Goal: Information Seeking & Learning: Learn about a topic

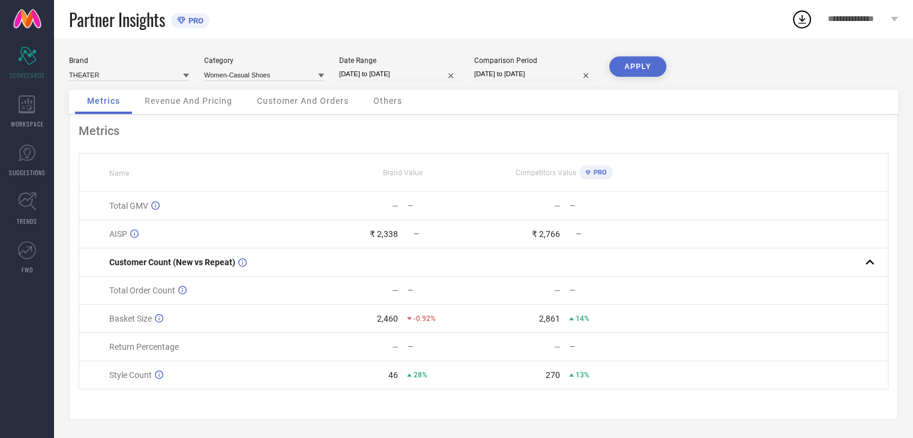
click at [382, 100] on span "Others" at bounding box center [387, 101] width 29 height 10
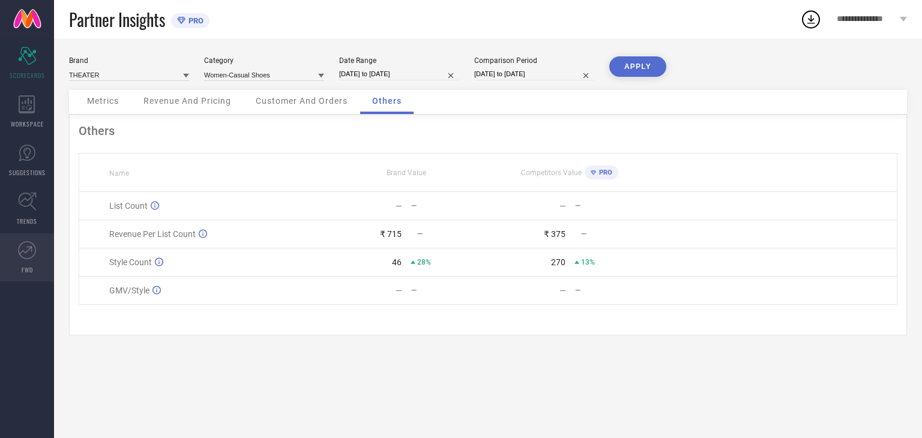
click at [43, 254] on link "FWD" at bounding box center [27, 257] width 54 height 48
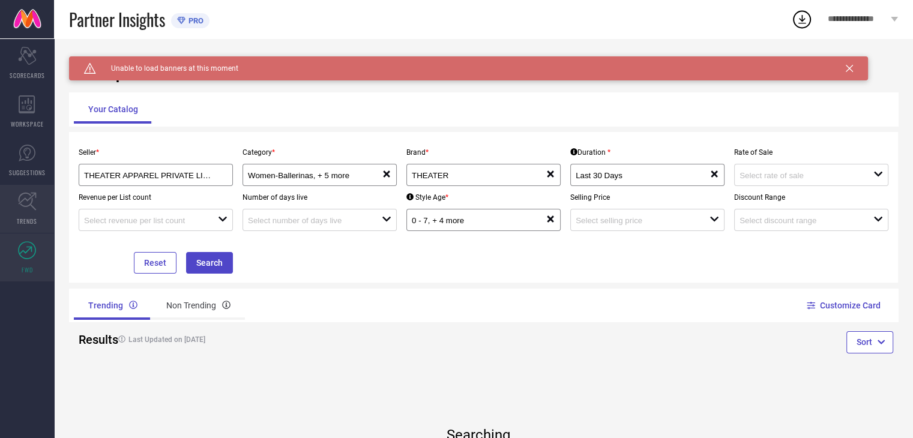
click at [44, 203] on link "TRENDS" at bounding box center [27, 209] width 54 height 48
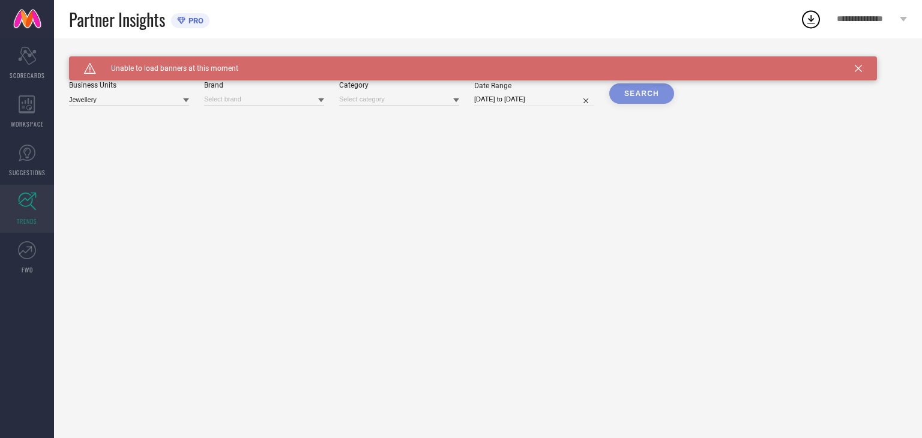
click at [853, 68] on div "Caution Created with Sketch. Unable to load banners at this moment" at bounding box center [473, 68] width 808 height 24
click at [855, 68] on icon at bounding box center [858, 68] width 7 height 7
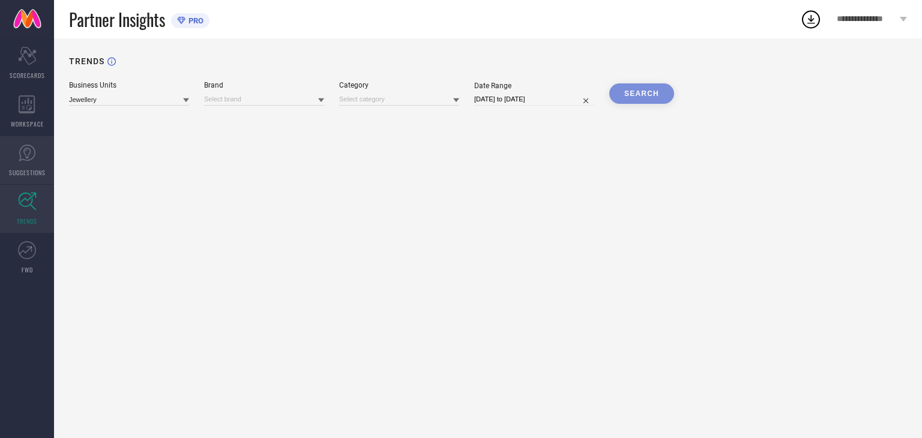
click at [27, 175] on span "SUGGESTIONS" at bounding box center [27, 172] width 37 height 9
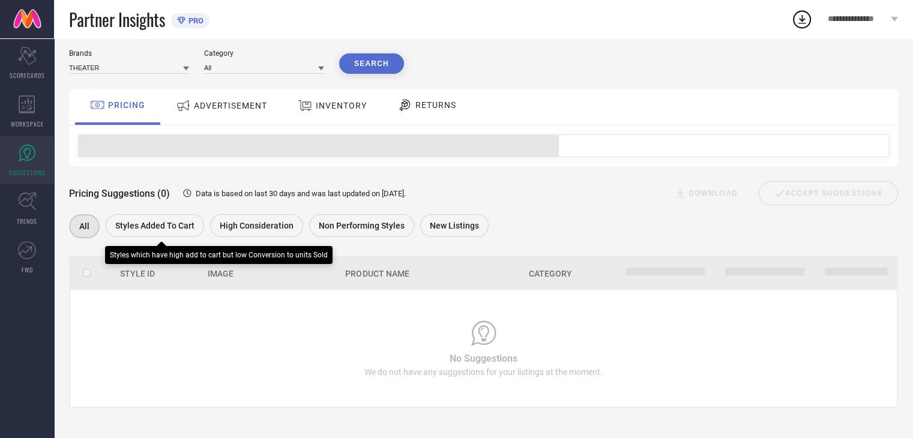
scroll to position [33, 0]
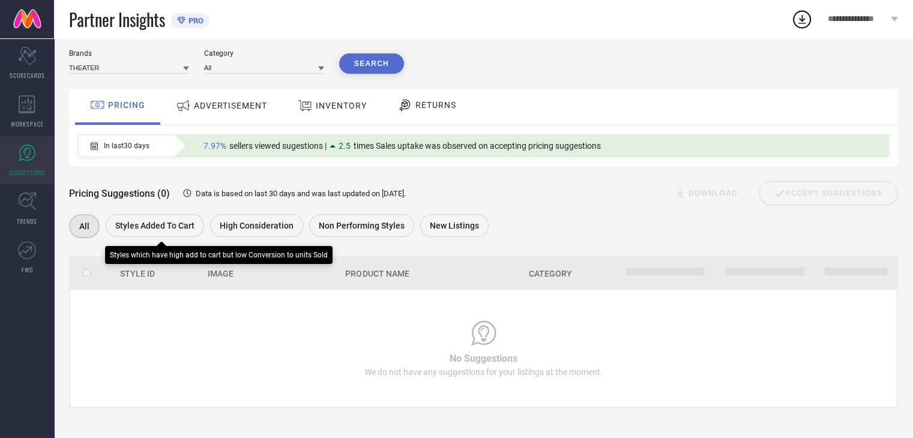
click at [158, 230] on span "Styles Added To Cart" at bounding box center [154, 226] width 79 height 10
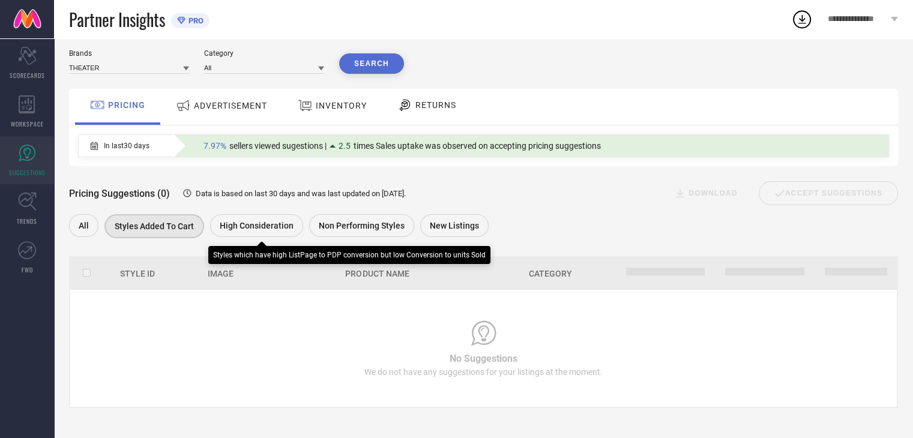
click at [240, 221] on span "High Consideration" at bounding box center [257, 226] width 74 height 10
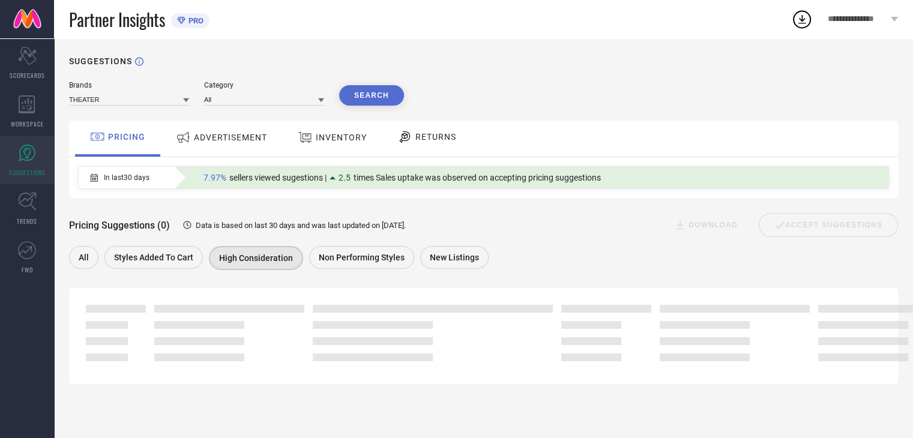
scroll to position [0, 0]
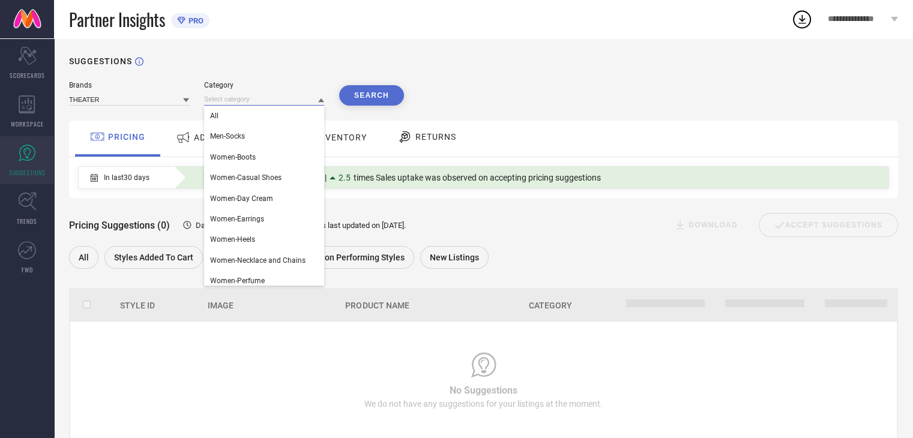
click at [238, 97] on input at bounding box center [264, 99] width 120 height 13
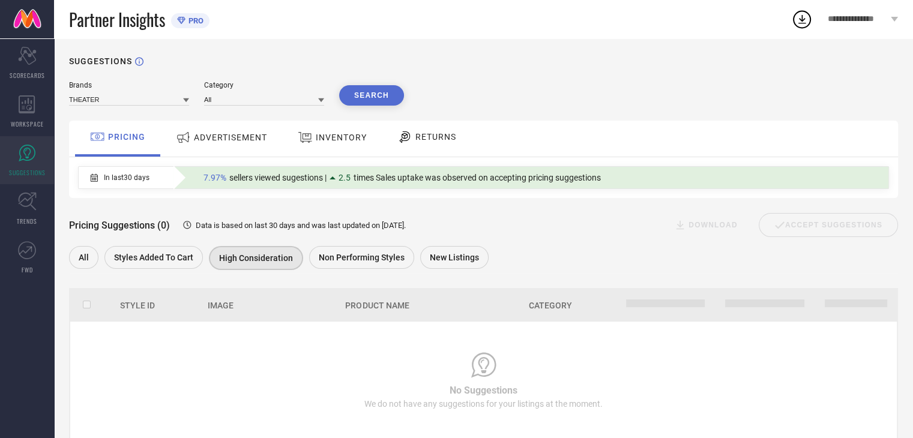
click at [260, 112] on div "Brands THEATER Category All Search PRICING ADVERTISEMENT INVENTORY RETURNS In l…" at bounding box center [483, 260] width 829 height 359
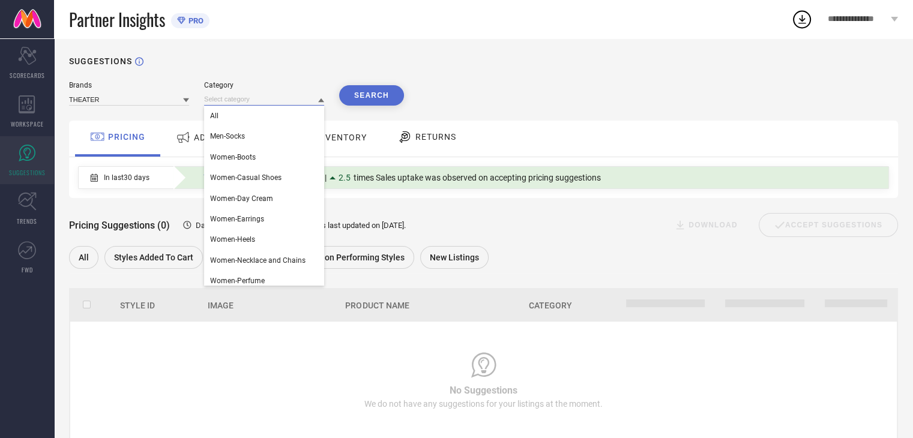
click at [267, 101] on input at bounding box center [264, 99] width 120 height 13
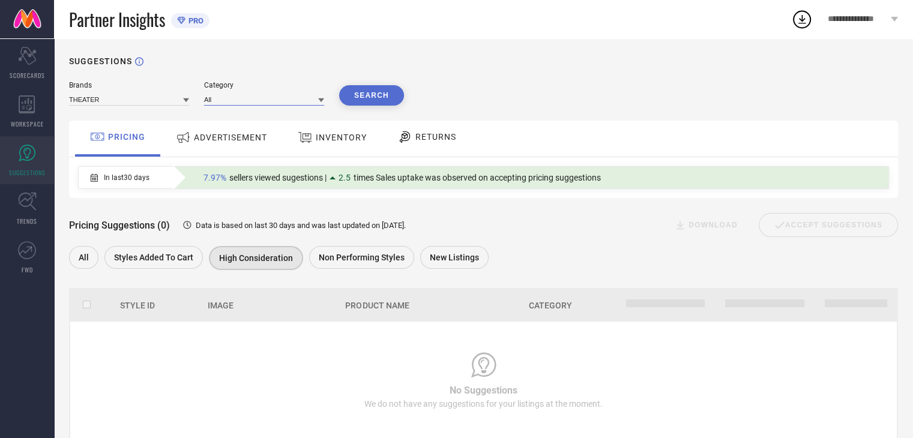
click at [257, 102] on input at bounding box center [264, 99] width 120 height 13
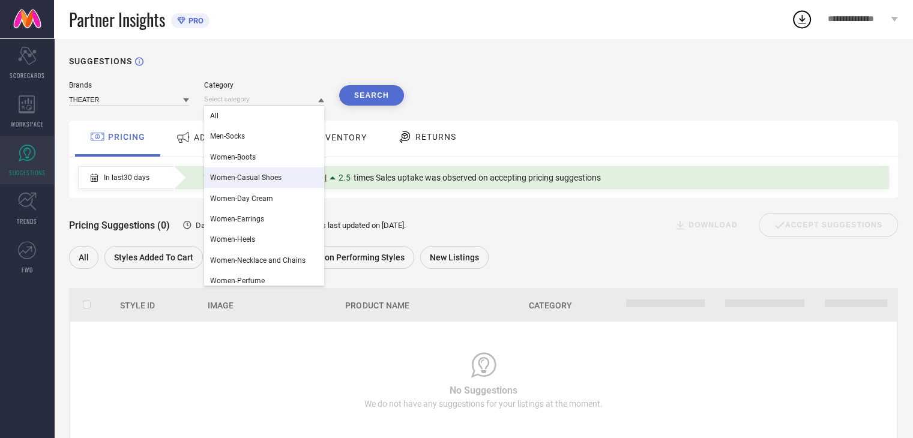
click at [260, 182] on span "Women-Casual Shoes" at bounding box center [245, 177] width 71 height 8
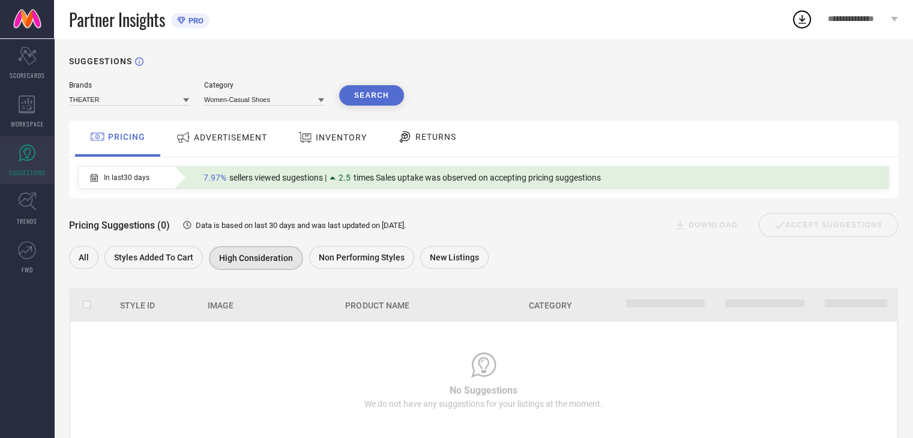
click at [358, 102] on button "Search" at bounding box center [371, 95] width 65 height 20
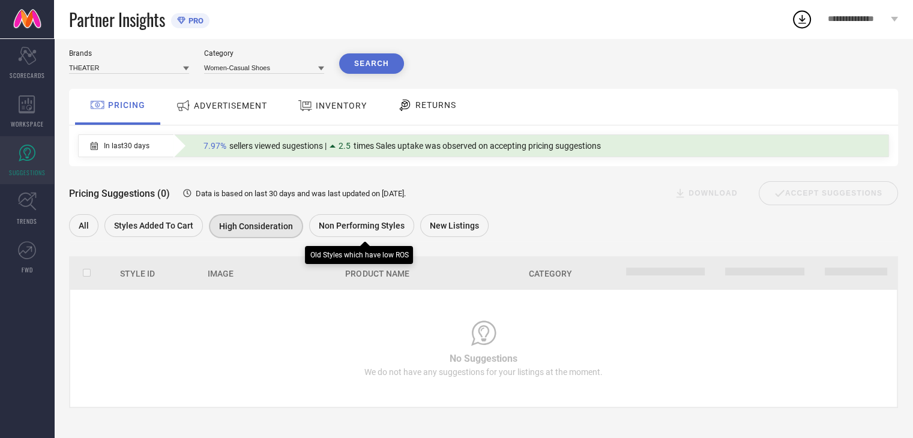
click at [357, 229] on span "Non Performing Styles" at bounding box center [362, 226] width 86 height 10
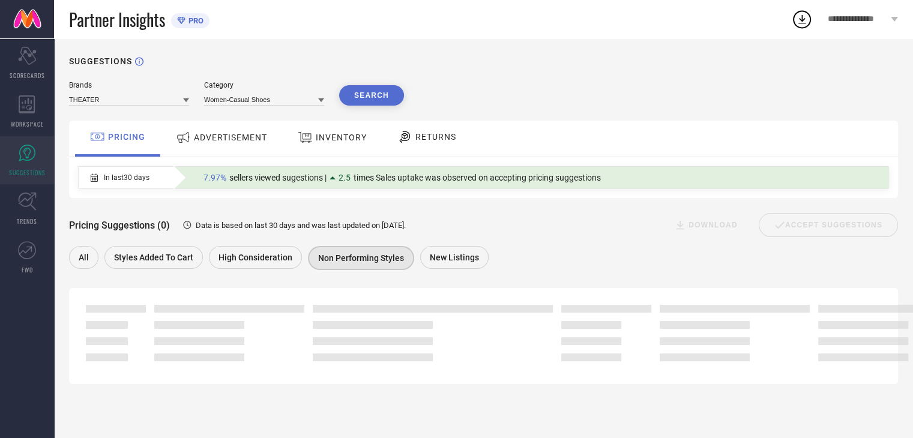
scroll to position [0, 0]
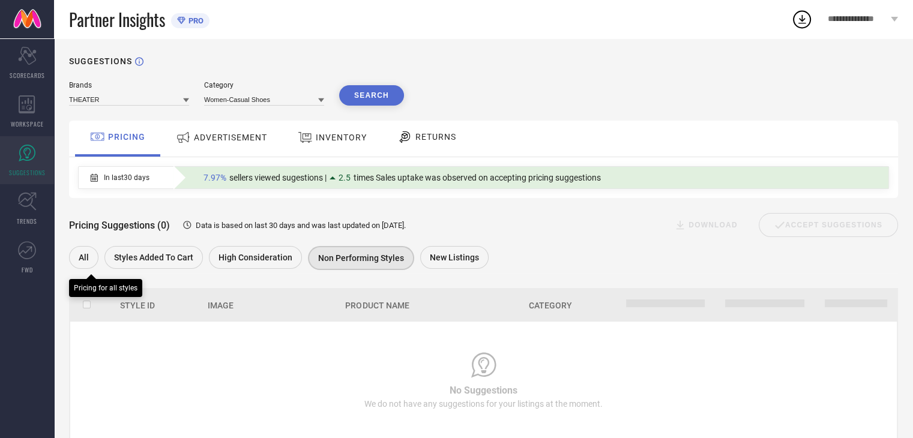
click at [74, 261] on div "All" at bounding box center [83, 257] width 29 height 23
click at [227, 135] on span "ADVERTISEMENT" at bounding box center [230, 138] width 73 height 10
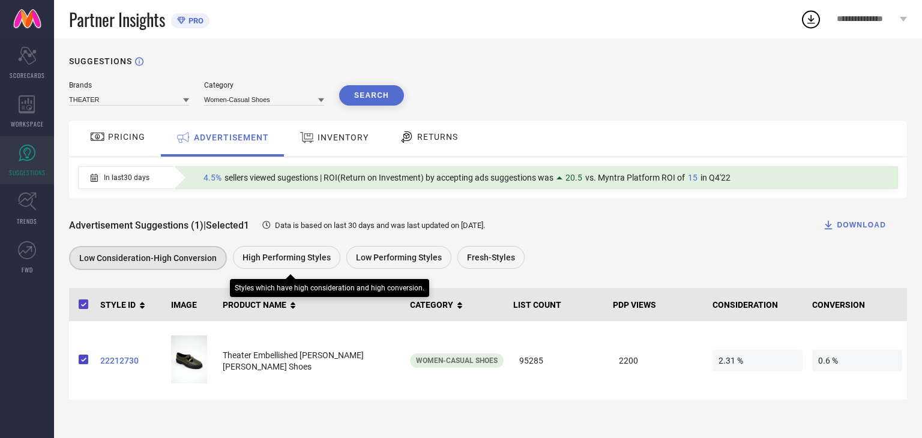
click at [290, 259] on span "High Performing Styles" at bounding box center [286, 258] width 88 height 10
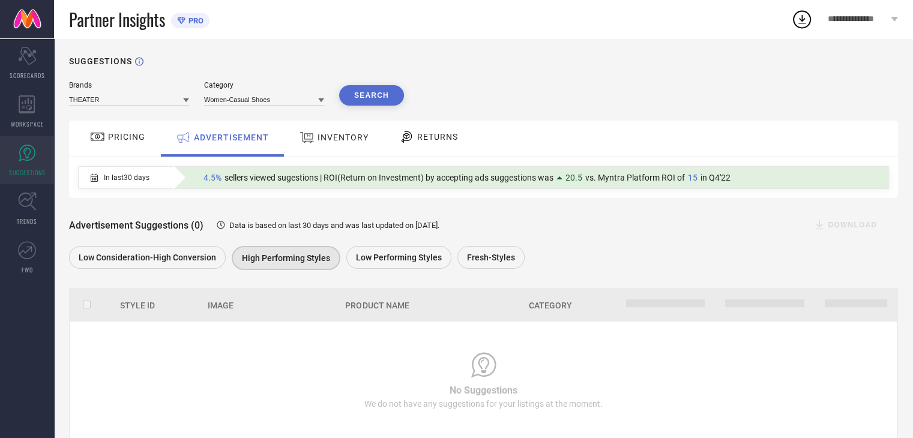
scroll to position [33, 0]
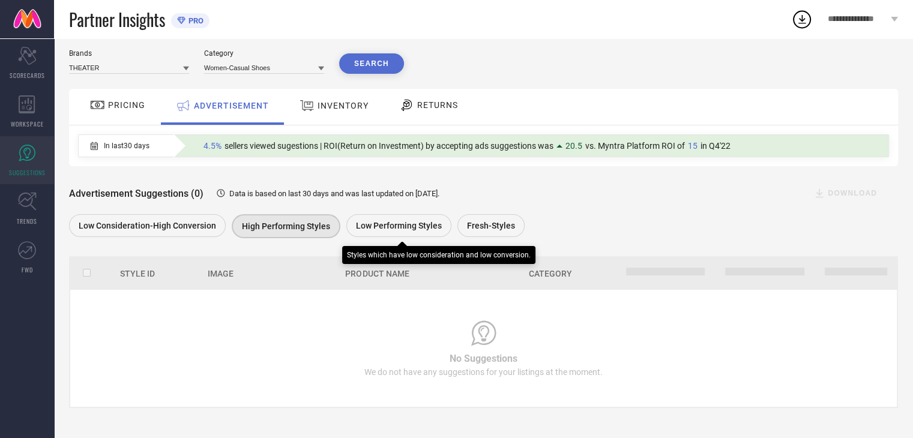
click at [366, 227] on span "Low Performing Styles" at bounding box center [399, 226] width 86 height 10
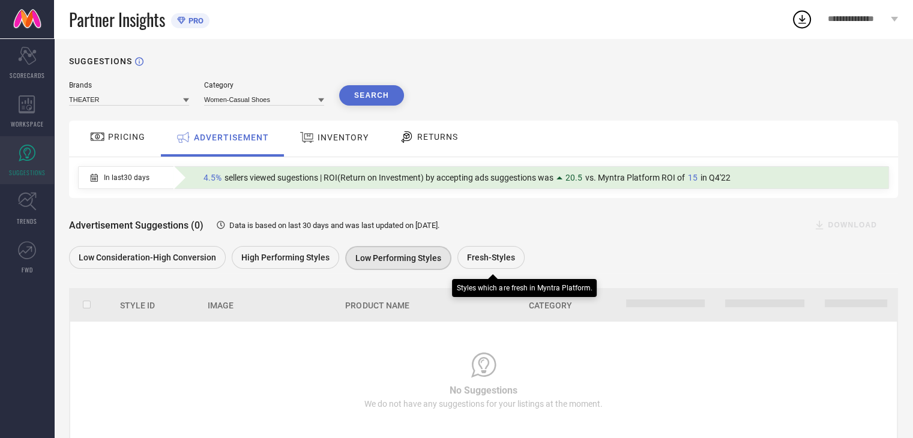
click at [481, 256] on span "Fresh-Styles" at bounding box center [491, 258] width 48 height 10
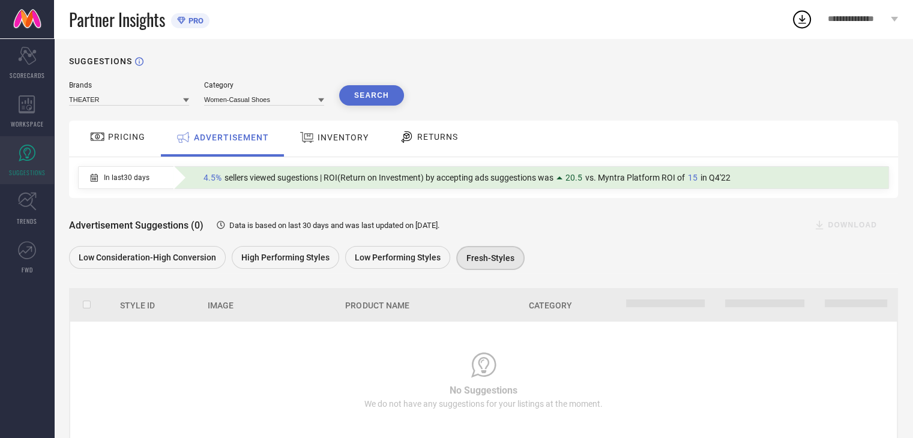
scroll to position [33, 0]
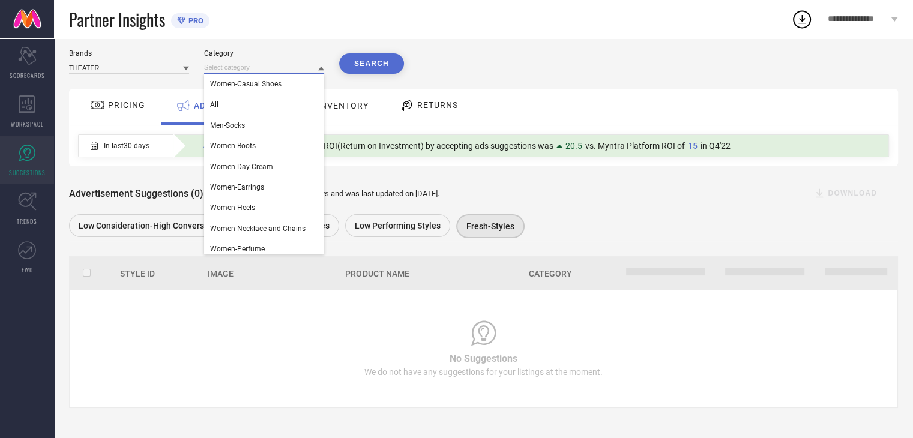
click at [272, 68] on input at bounding box center [264, 67] width 120 height 13
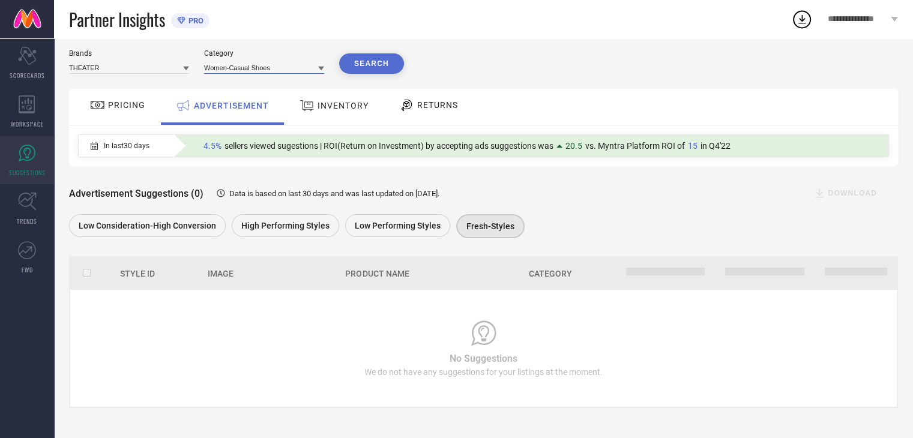
click at [260, 73] on input at bounding box center [264, 67] width 120 height 13
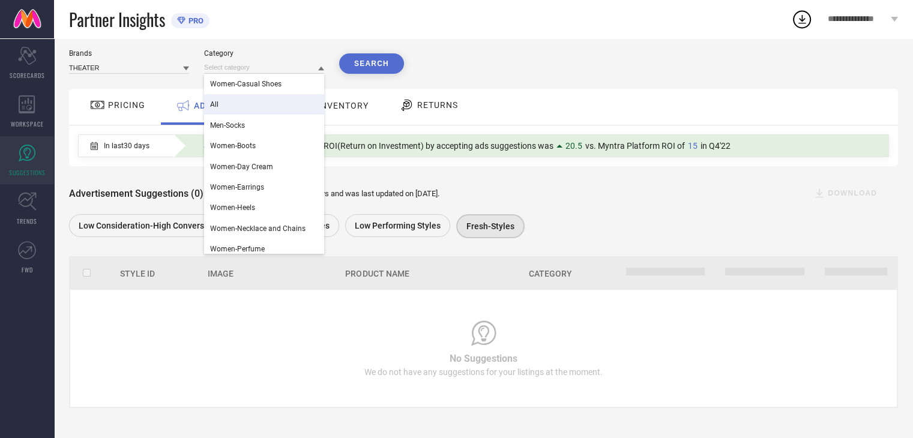
click at [252, 112] on div "All" at bounding box center [264, 104] width 120 height 20
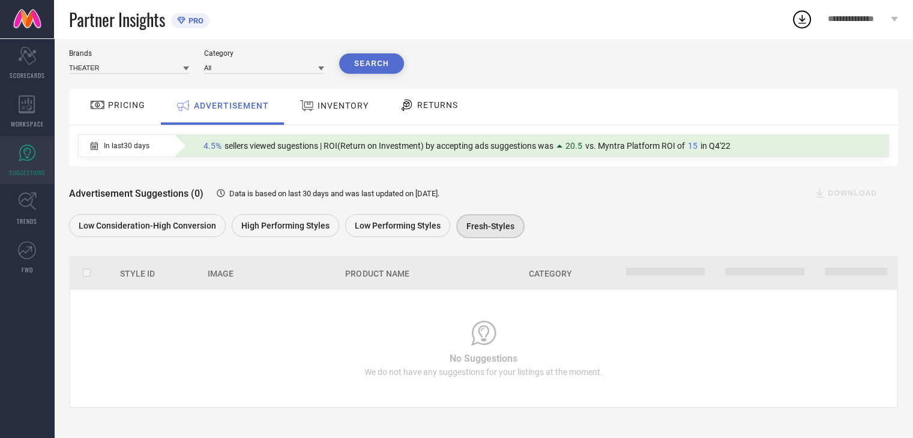
click at [358, 70] on button "Search" at bounding box center [371, 63] width 65 height 20
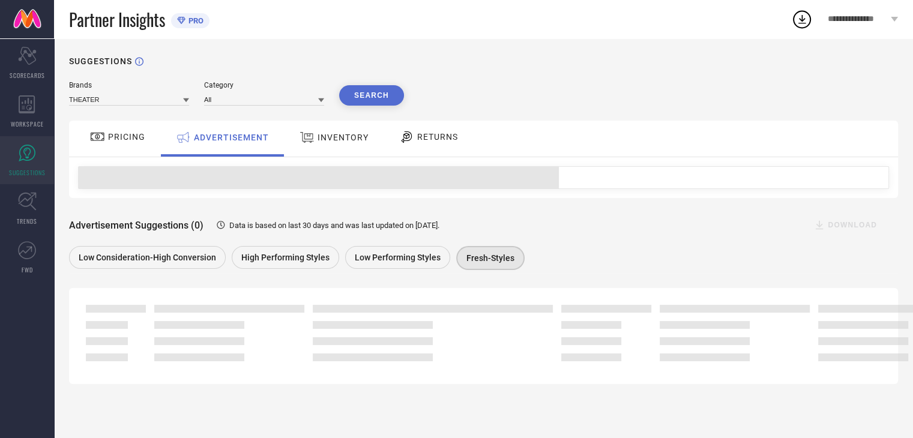
scroll to position [0, 0]
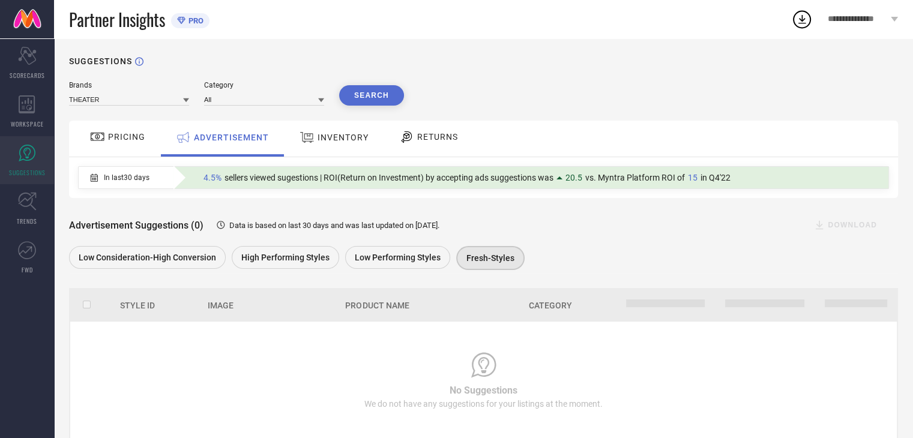
click at [322, 146] on div "INVENTORY" at bounding box center [333, 138] width 75 height 22
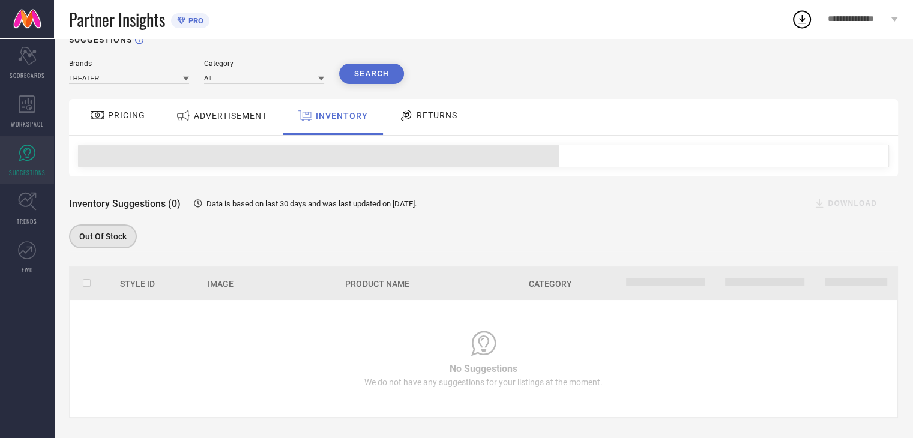
scroll to position [32, 0]
